Goal: Complete application form

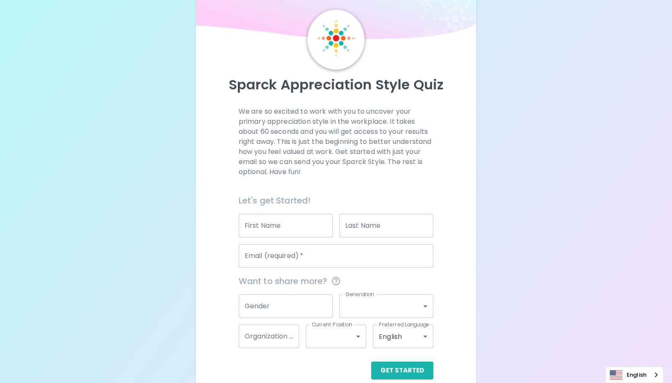
scroll to position [37, 0]
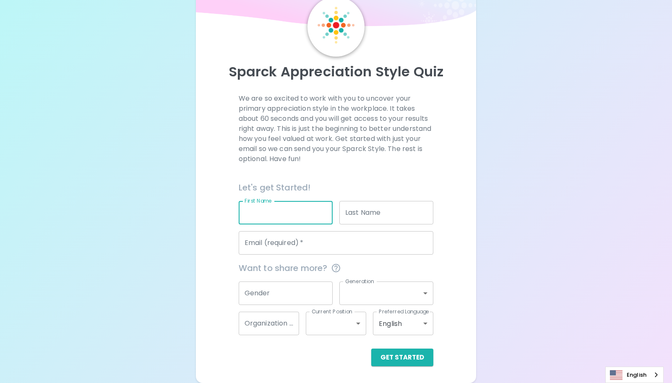
click at [259, 215] on input "First Name" at bounding box center [286, 212] width 94 height 23
type input "c"
type input "[PERSON_NAME]"
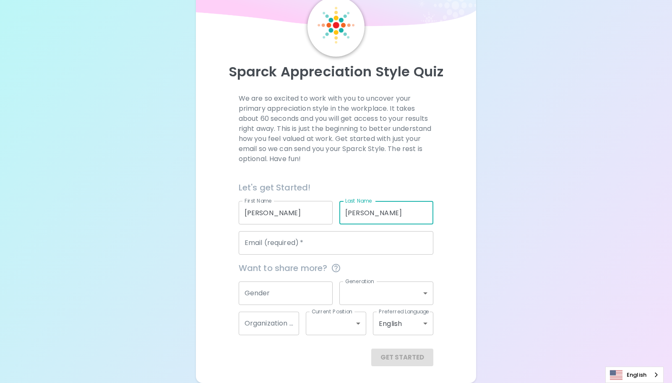
type input "[PERSON_NAME]"
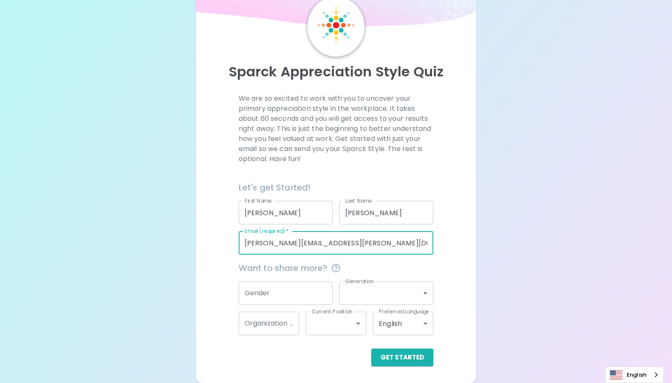
type input "[PERSON_NAME][EMAIL_ADDRESS][PERSON_NAME][DOMAIN_NAME]"
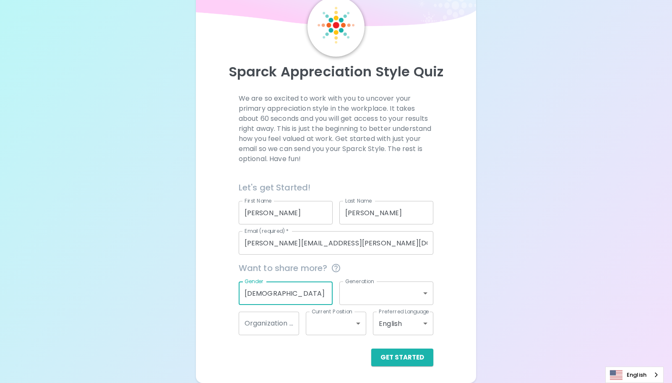
type input "[DEMOGRAPHIC_DATA]"
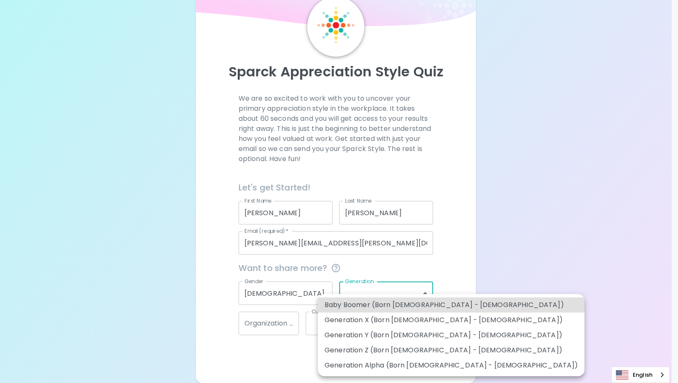
click at [412, 293] on body "Sparck Appreciation Style Quiz We are so excited to work with you to uncover yo…" at bounding box center [339, 173] width 678 height 420
click at [357, 305] on li "Baby Boomer (Born [DEMOGRAPHIC_DATA] - [DEMOGRAPHIC_DATA])" at bounding box center [451, 304] width 267 height 15
type input "baby_boomer"
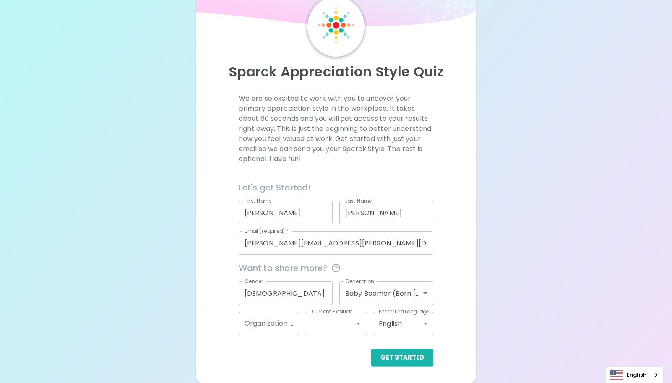
click at [506, 279] on div "Sparck Appreciation Style Quiz We are so excited to work with you to uncover yo…" at bounding box center [336, 173] width 672 height 420
click at [291, 325] on input "Organization Name" at bounding box center [269, 323] width 60 height 23
type input "Nat Gen"
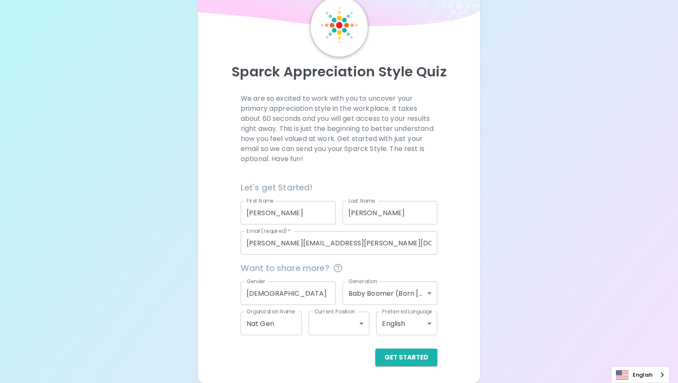
click at [355, 332] on body "Sparck Appreciation Style Quiz We are so excited to work with you to uncover yo…" at bounding box center [339, 173] width 678 height 420
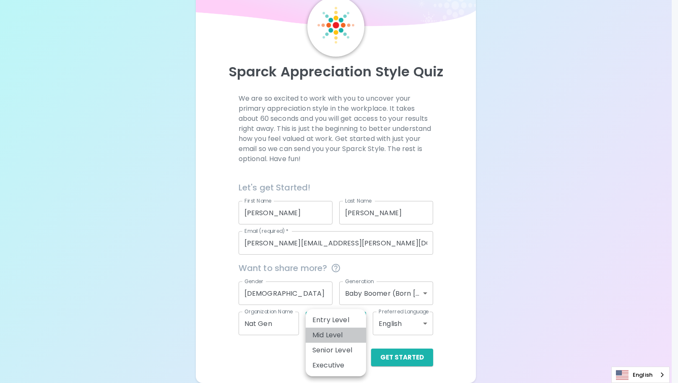
click at [340, 336] on li "Mid Level" at bounding box center [336, 335] width 60 height 15
type input "mid_level"
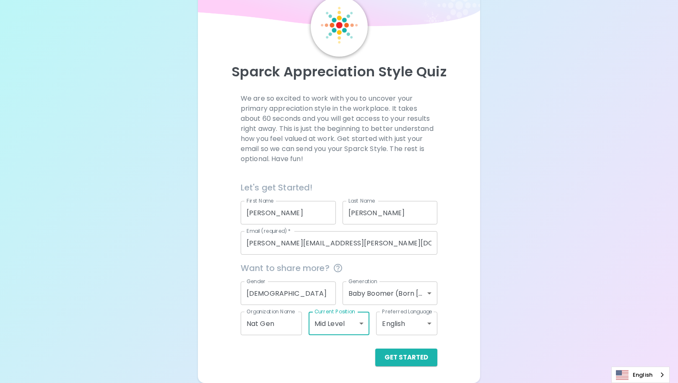
click at [398, 319] on body "Sparck Appreciation Style Quiz We are so excited to work with you to uncover yo…" at bounding box center [339, 173] width 678 height 420
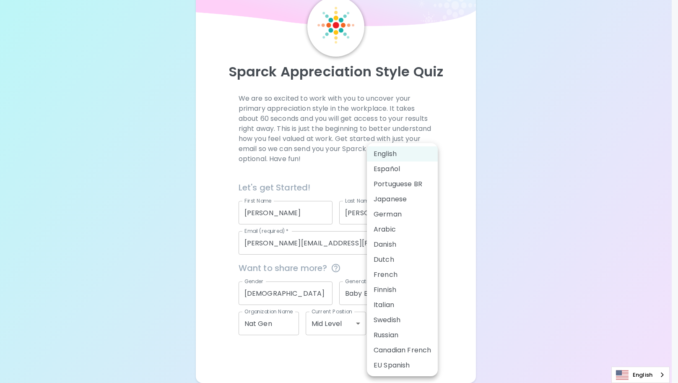
click at [510, 287] on div at bounding box center [339, 191] width 678 height 383
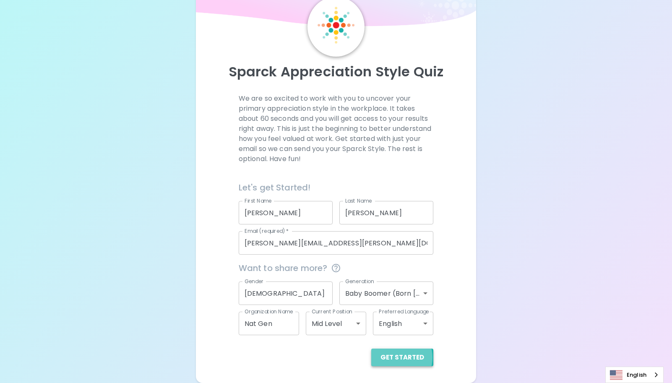
click at [400, 356] on button "Get Started" at bounding box center [402, 357] width 62 height 18
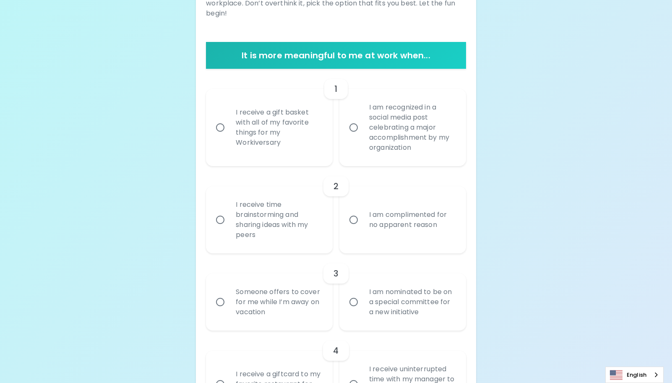
scroll to position [210, 0]
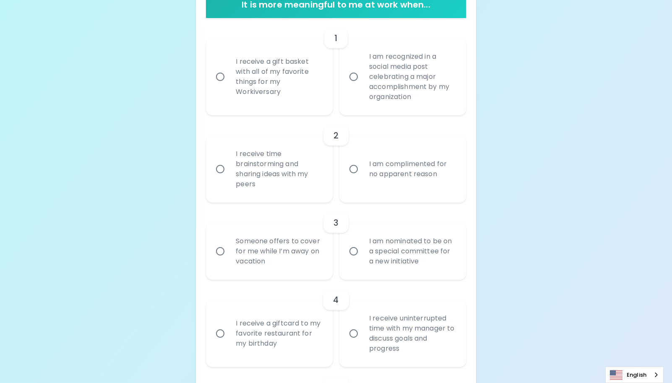
drag, startPoint x: 221, startPoint y: 76, endPoint x: 227, endPoint y: 82, distance: 8.3
click at [221, 76] on input "I receive a gift basket with all of my favorite things for my Workiversary" at bounding box center [220, 77] width 18 height 18
radio input "true"
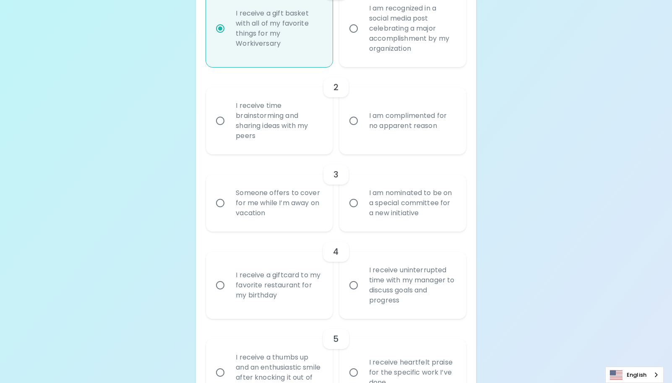
scroll to position [277, 0]
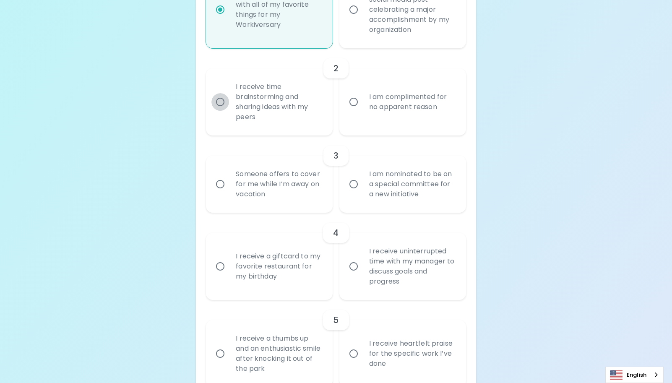
click at [220, 103] on input "I receive time brainstorming and sharing ideas with my peers" at bounding box center [220, 102] width 18 height 18
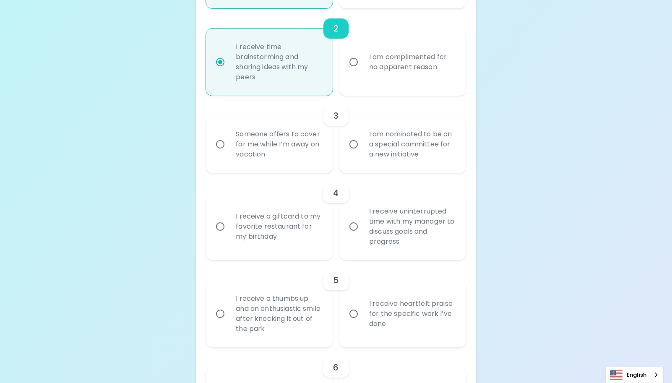
scroll to position [344, 0]
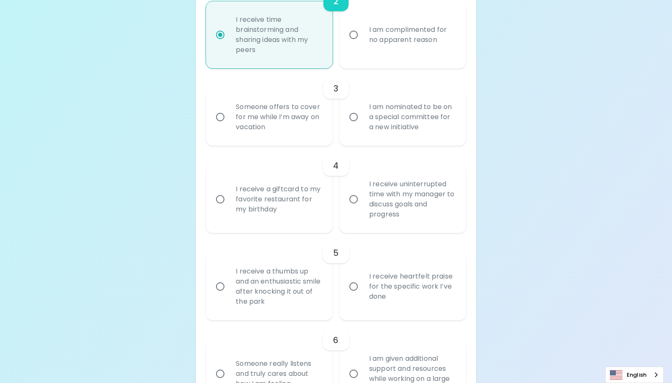
radio input "true"
click at [221, 114] on input "Someone offers to cover for me while I’m away on vacation" at bounding box center [220, 117] width 18 height 18
radio input "false"
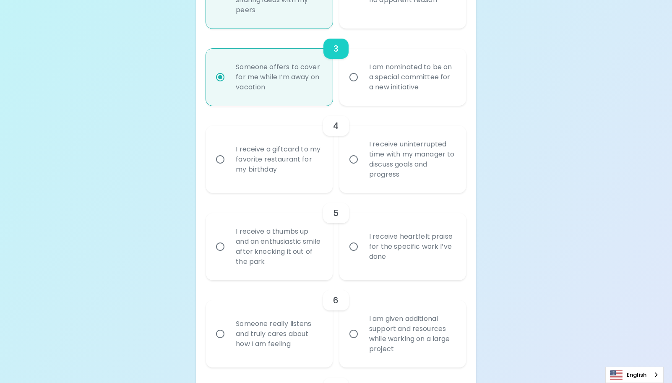
scroll to position [411, 0]
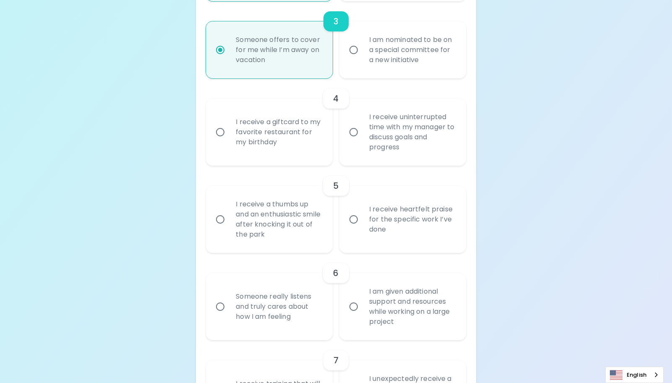
radio input "true"
click at [222, 130] on input "I receive a giftcard to my favorite restaurant for my birthday" at bounding box center [220, 132] width 18 height 18
radio input "false"
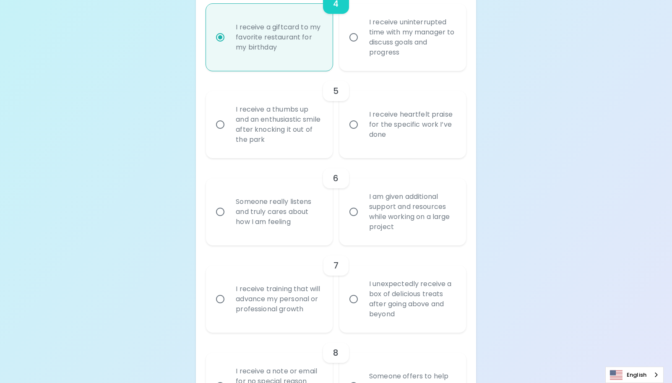
scroll to position [520, 0]
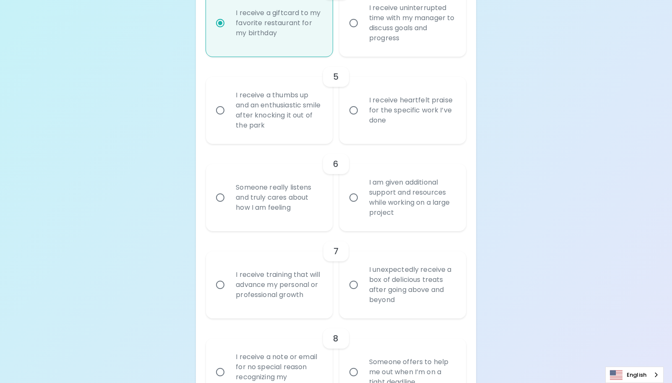
radio input "true"
click at [224, 108] on input "I receive a thumbs up and an enthusiastic smile after knocking it out of the pa…" at bounding box center [220, 110] width 18 height 18
radio input "false"
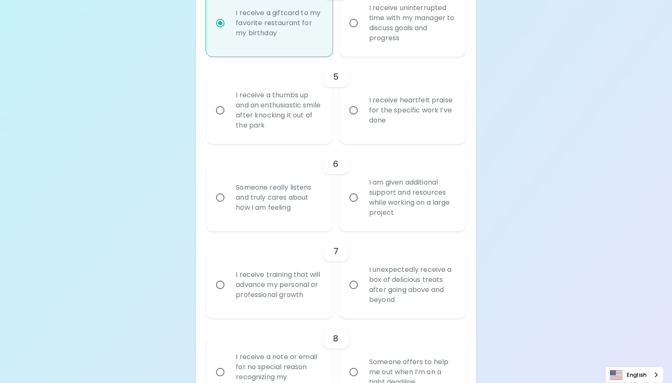
radio input "false"
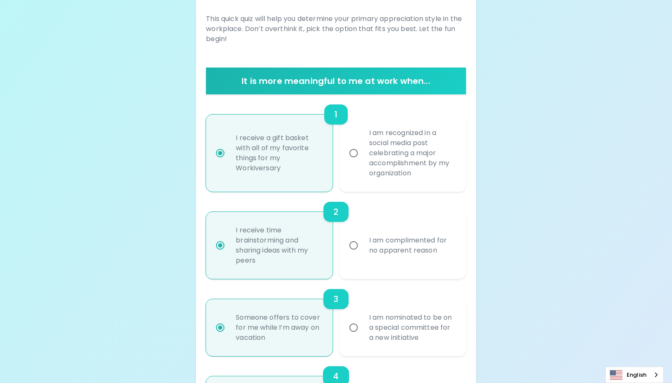
scroll to position [126, 0]
